Goal: Information Seeking & Learning: Learn about a topic

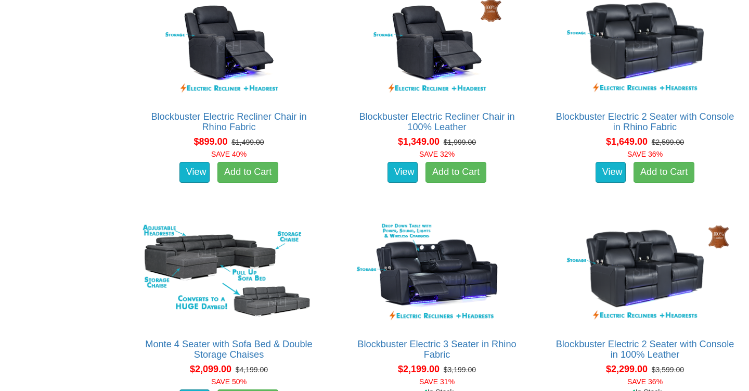
scroll to position [723, 0]
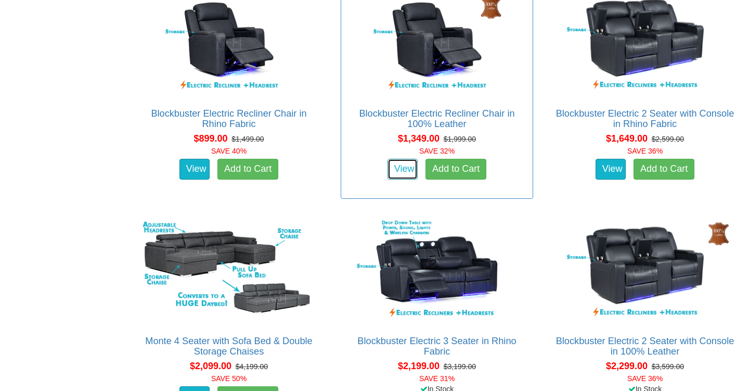
click at [396, 172] on link "View" at bounding box center [402, 169] width 30 height 21
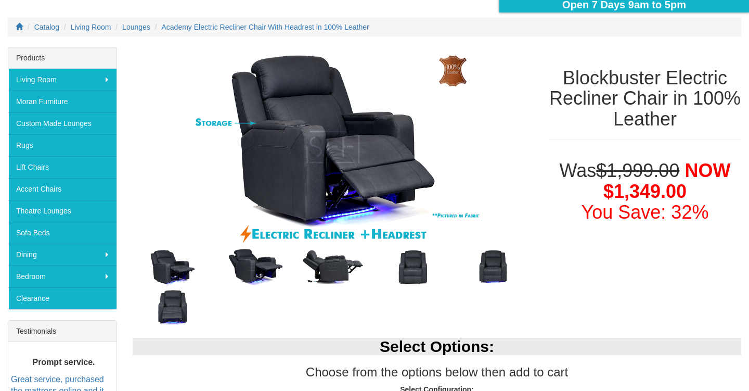
scroll to position [122, 0]
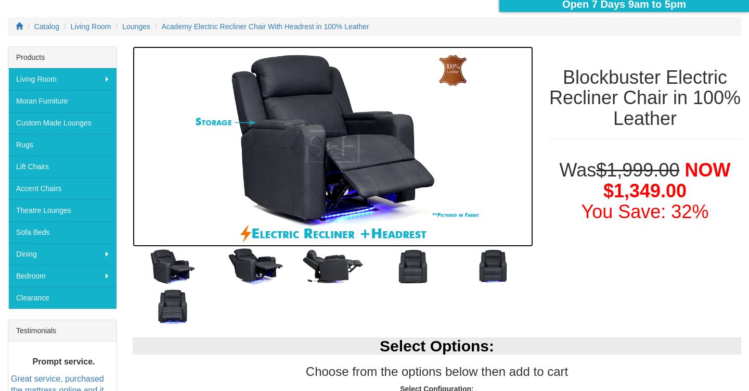
click at [315, 153] on img at bounding box center [333, 146] width 400 height 200
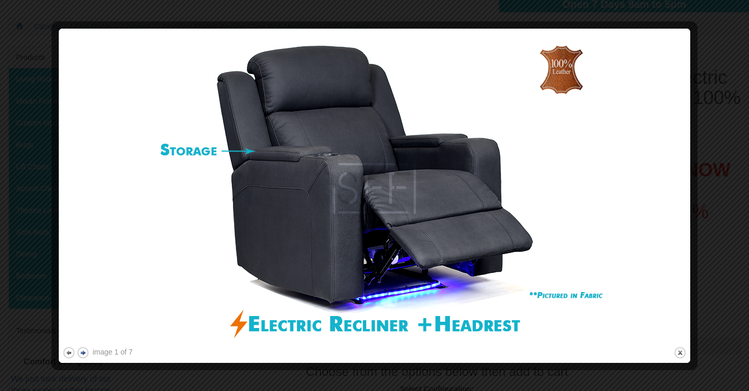
click at [83, 351] on button "next" at bounding box center [82, 352] width 13 height 13
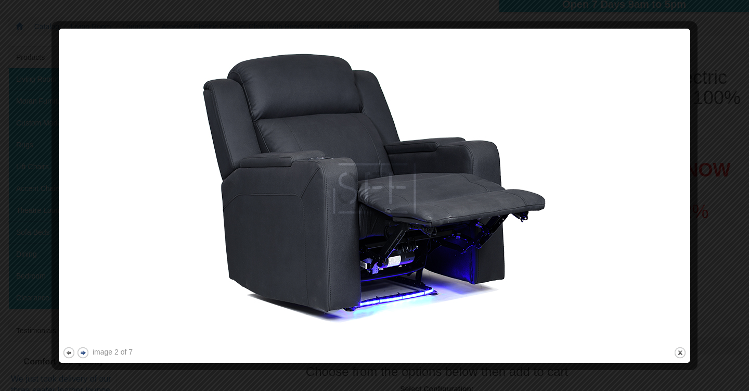
click at [83, 351] on button "next" at bounding box center [82, 352] width 13 height 13
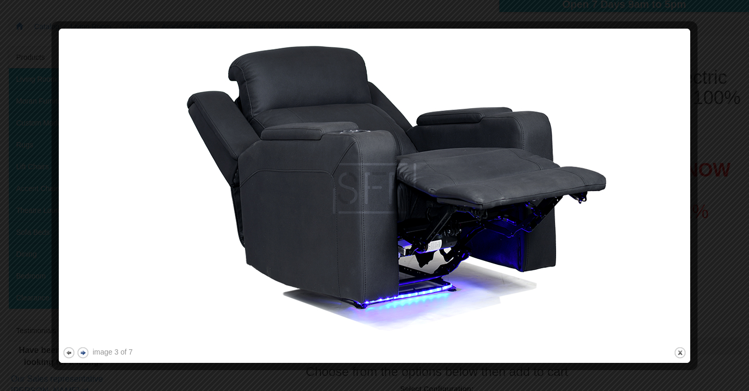
click at [83, 351] on button "next" at bounding box center [82, 352] width 13 height 13
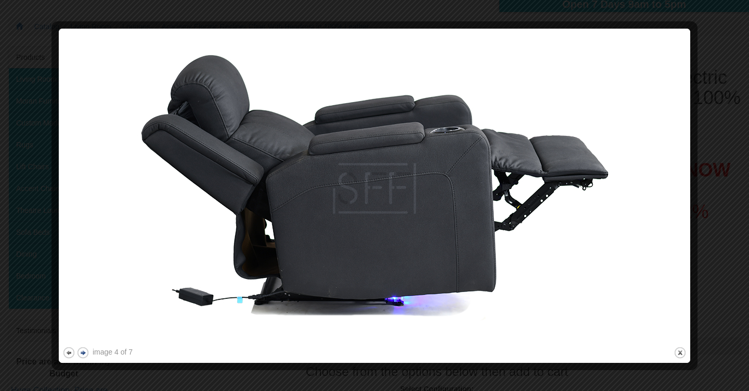
click at [83, 351] on button "next" at bounding box center [82, 352] width 13 height 13
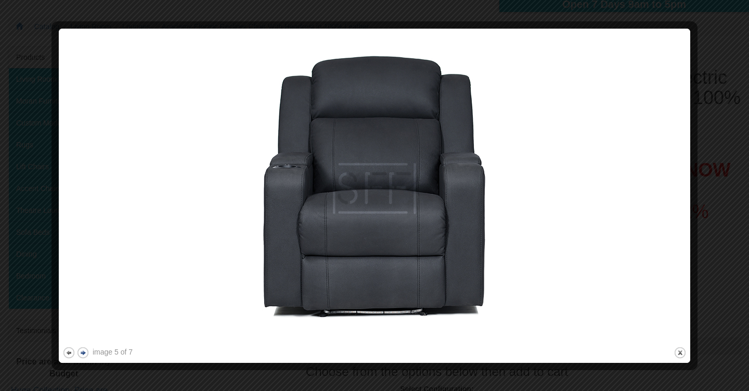
click at [83, 351] on button "next" at bounding box center [82, 352] width 13 height 13
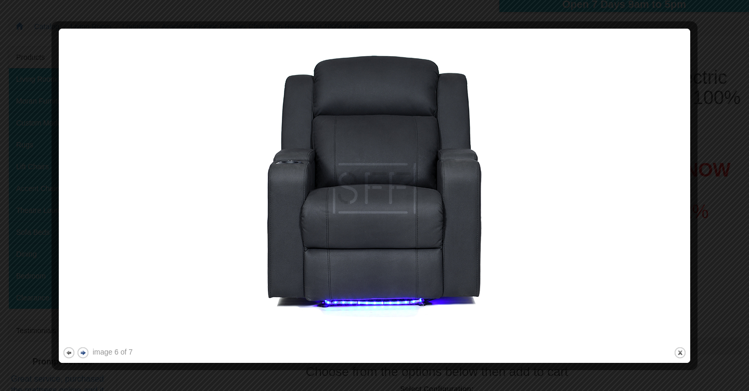
click at [83, 351] on button "next" at bounding box center [82, 352] width 13 height 13
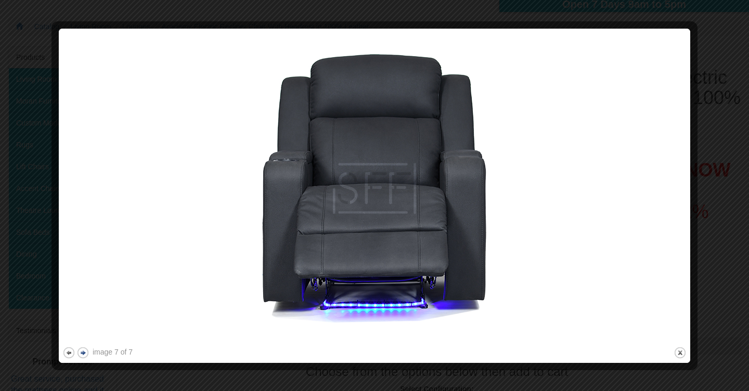
click at [83, 351] on button "next" at bounding box center [82, 352] width 13 height 13
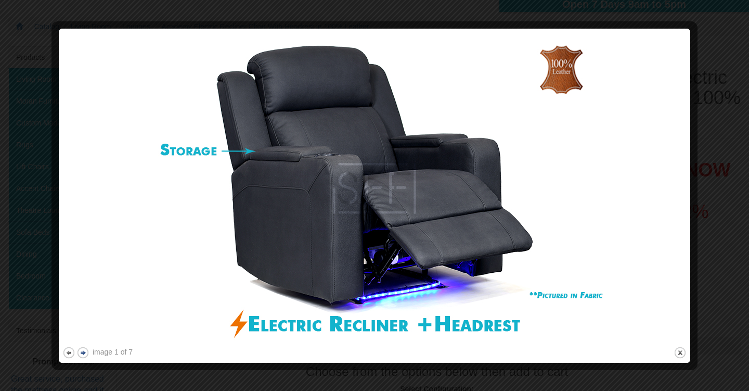
click at [83, 351] on button "next" at bounding box center [82, 352] width 13 height 13
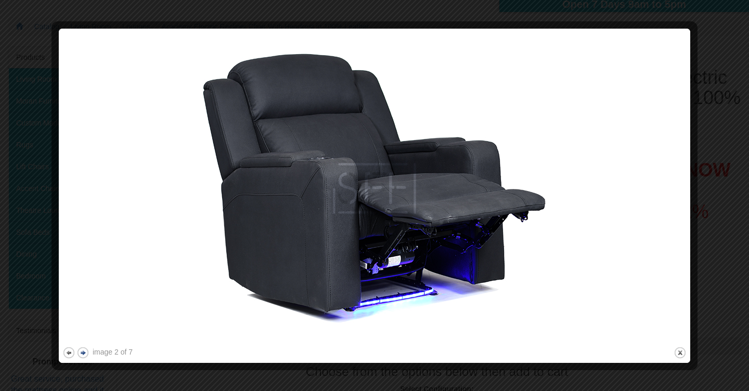
click at [83, 351] on button "next" at bounding box center [82, 352] width 13 height 13
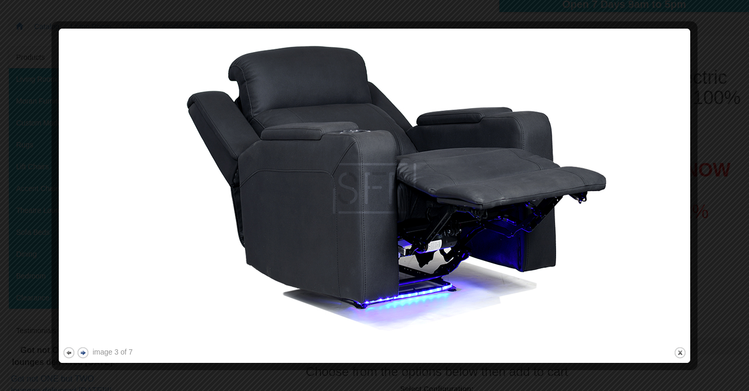
click at [83, 351] on button "next" at bounding box center [82, 352] width 13 height 13
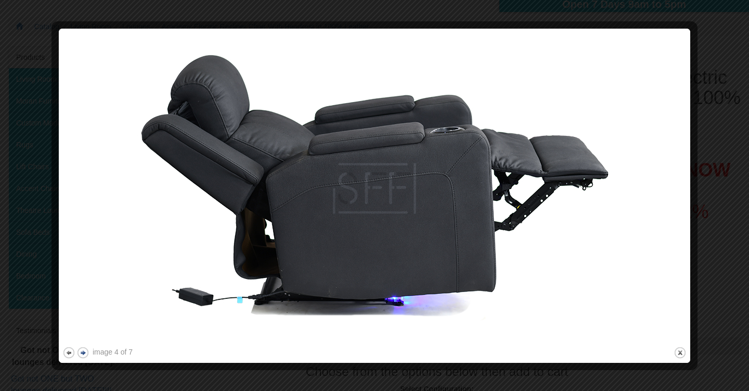
click at [83, 351] on button "next" at bounding box center [82, 352] width 13 height 13
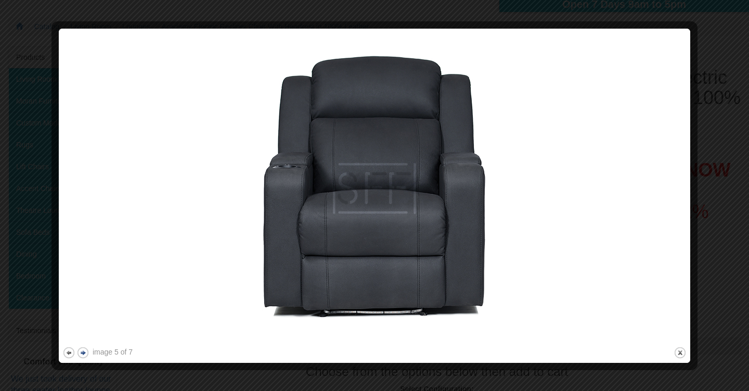
click at [83, 351] on button "next" at bounding box center [82, 352] width 13 height 13
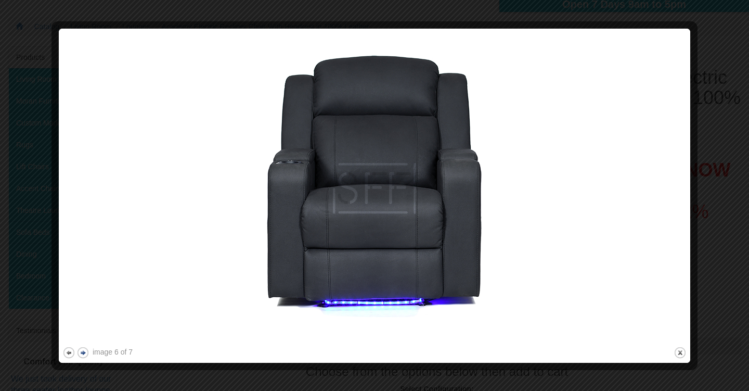
click at [83, 351] on button "next" at bounding box center [82, 352] width 13 height 13
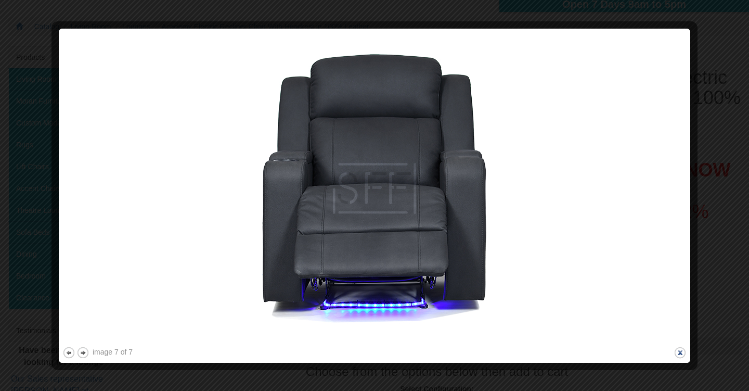
click at [680, 350] on button "close" at bounding box center [679, 352] width 13 height 13
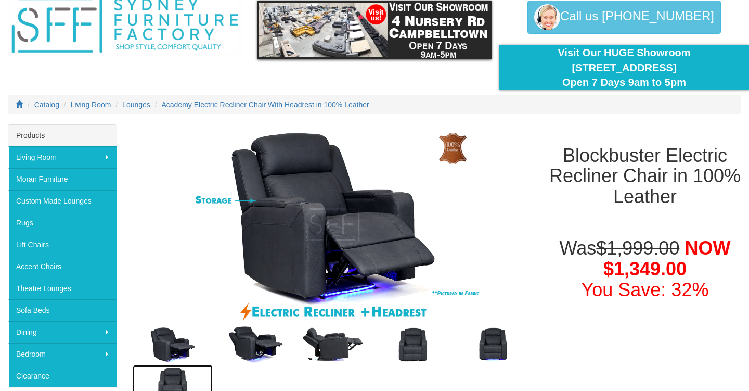
scroll to position [0, 0]
